Goal: Transaction & Acquisition: Purchase product/service

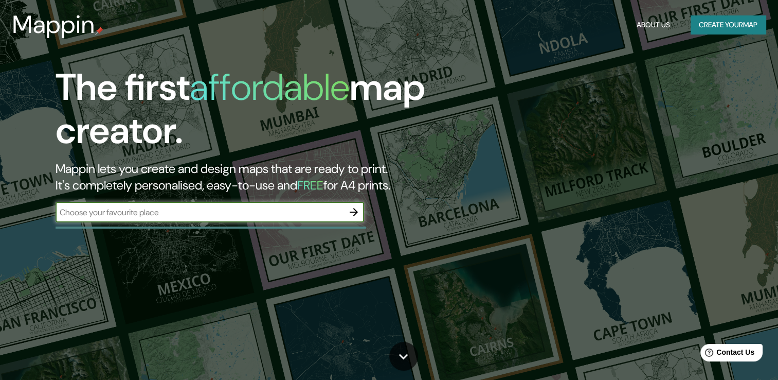
click at [721, 30] on button "Create your map" at bounding box center [728, 24] width 75 height 19
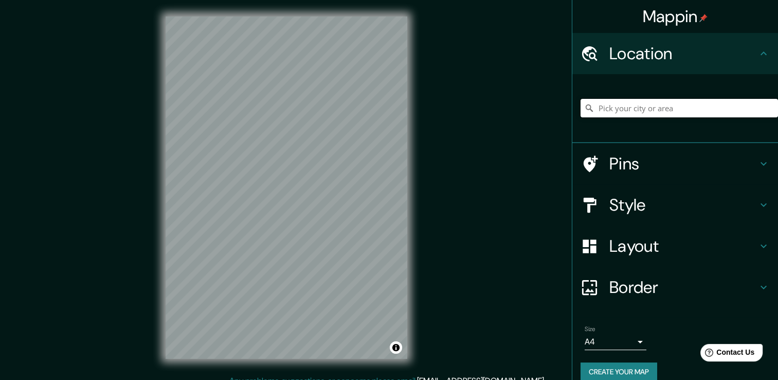
click at [616, 112] on input "Pick your city or area" at bounding box center [679, 108] width 197 height 19
click at [682, 110] on input "San Miguel, Bulacán, Filipinas" at bounding box center [679, 108] width 197 height 19
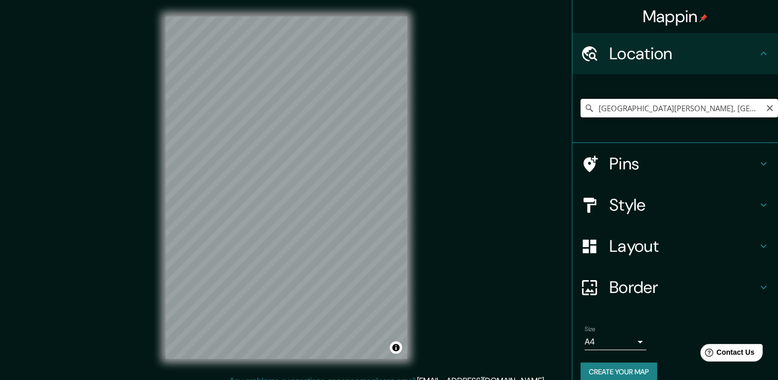
click at [682, 110] on input "San Miguel, Bulacán, Filipinas" at bounding box center [679, 108] width 197 height 19
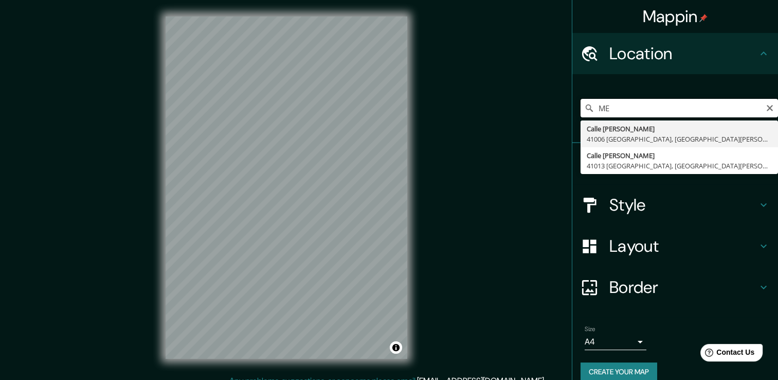
type input "M"
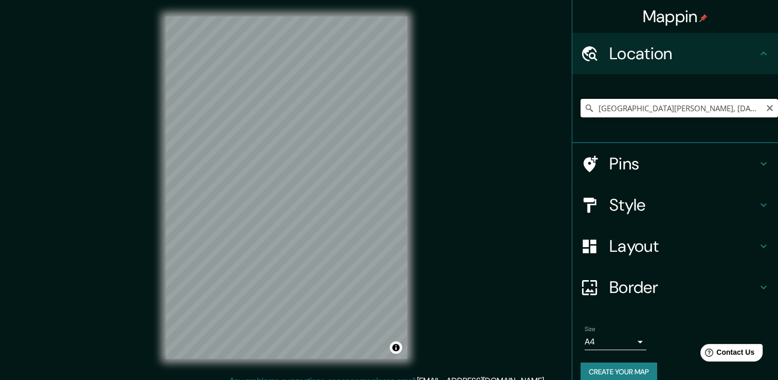
click at [696, 106] on input "San Miguel, San Miguel de Abona, provincia de Santa Cruz de Tenerife, España" at bounding box center [679, 108] width 197 height 19
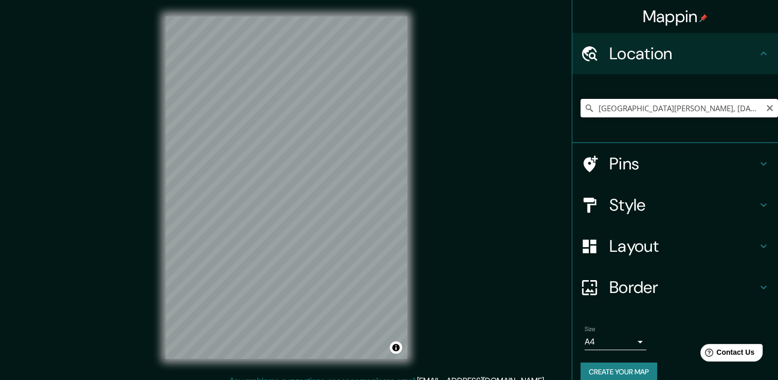
click at [696, 106] on input "San Miguel, San Miguel de Abona, provincia de Santa Cruz de Tenerife, España" at bounding box center [679, 108] width 197 height 19
click at [659, 106] on input "San, Segú, Malí" at bounding box center [679, 108] width 197 height 19
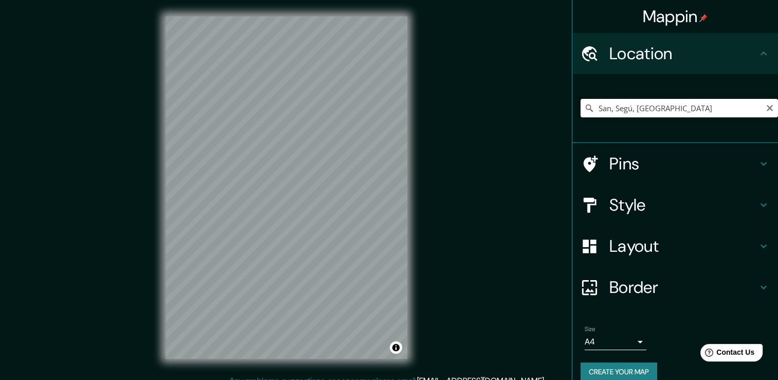
click at [659, 106] on input "San, Segú, Malí" at bounding box center [679, 108] width 197 height 19
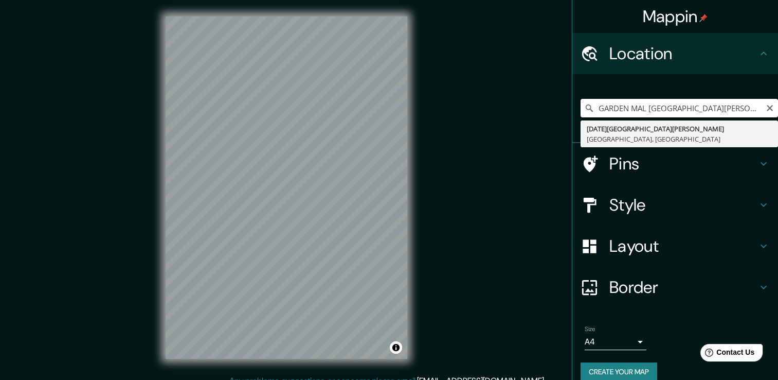
click at [699, 115] on input "GARDEN MAL SAN MIGUEL" at bounding box center [679, 108] width 197 height 19
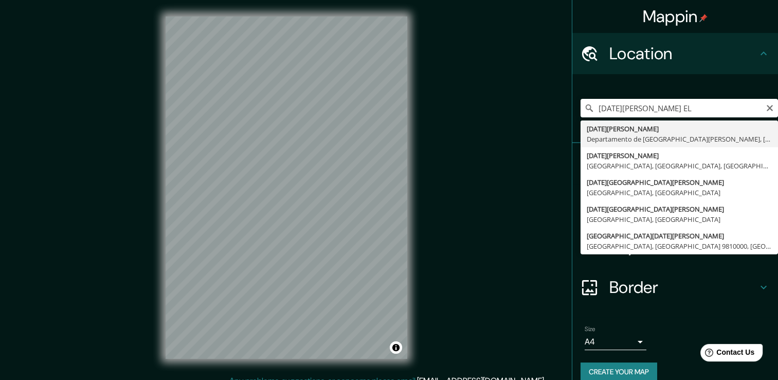
type input "San Miguel, Departamento de San Miguel, El Salvador"
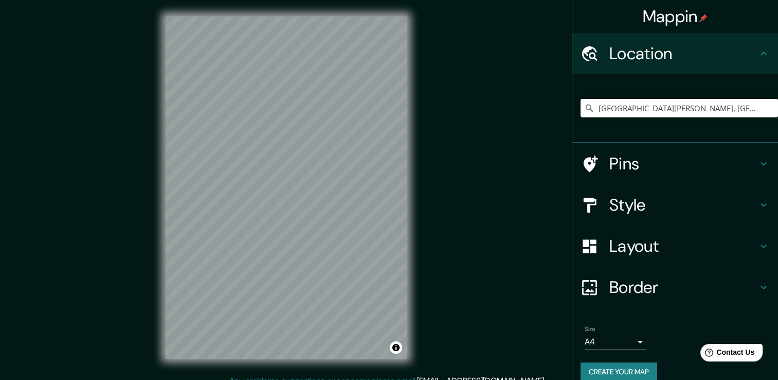
click at [434, 159] on div "Mappin Location San Miguel, Departamento de San Miguel, El Salvador Pins Style …" at bounding box center [389, 195] width 778 height 391
click at [657, 164] on h4 "Pins" at bounding box center [683, 163] width 148 height 21
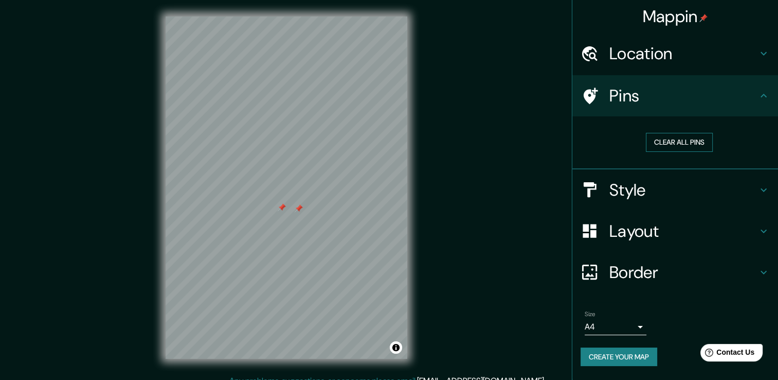
click at [678, 144] on button "Clear all pins" at bounding box center [679, 142] width 67 height 19
click at [446, 188] on div "Mappin Location San Miguel, Departamento de San Miguel, El Salvador Pins Clear …" at bounding box center [389, 195] width 778 height 391
click at [418, 173] on div "© Mapbox © OpenStreetMap Improve this map" at bounding box center [286, 187] width 275 height 374
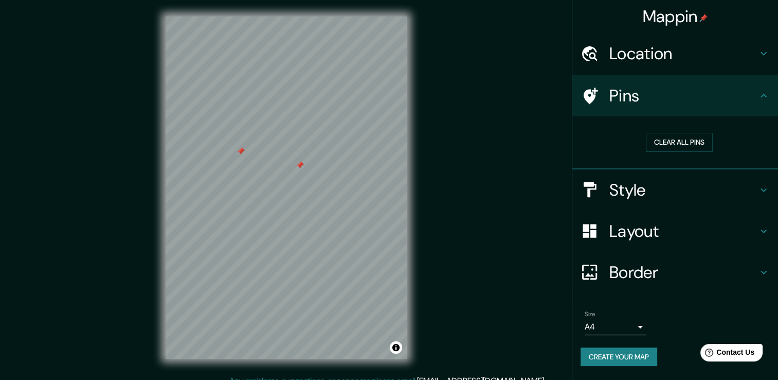
click at [440, 190] on div "Mappin Location San Miguel, Departamento de San Miguel, El Salvador Pins Clear …" at bounding box center [389, 195] width 778 height 391
click at [409, 163] on div "© Mapbox © OpenStreetMap Improve this map" at bounding box center [286, 187] width 275 height 374
click at [685, 138] on button "Clear all pins" at bounding box center [679, 142] width 67 height 19
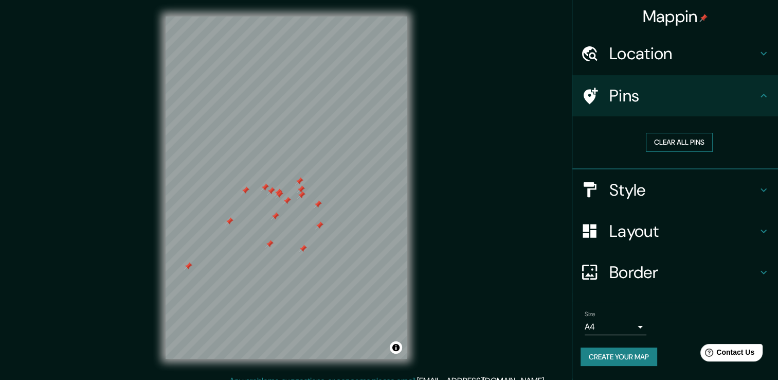
click at [685, 138] on button "Clear all pins" at bounding box center [679, 142] width 67 height 19
click at [517, 157] on div "Mappin Location San Miguel, Departamento de San Miguel, El Salvador Pins Clear …" at bounding box center [389, 195] width 778 height 391
click at [487, 174] on div "Mappin Location San Miguel, Departamento de San Miguel, El Salvador Pins Clear …" at bounding box center [389, 195] width 778 height 391
click at [702, 143] on button "Clear all pins" at bounding box center [679, 142] width 67 height 19
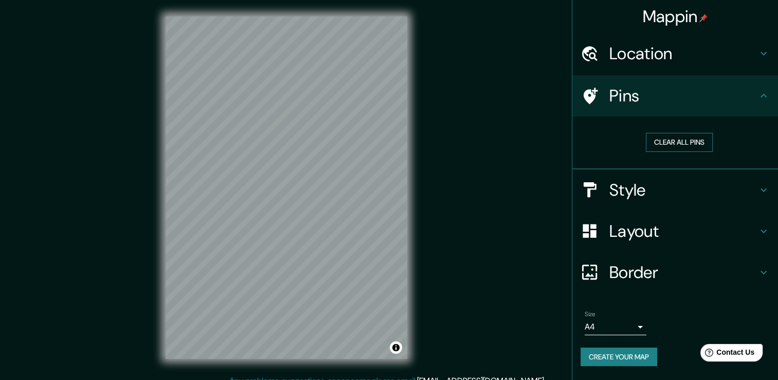
click at [702, 143] on button "Clear all pins" at bounding box center [679, 142] width 67 height 19
